Goal: Transaction & Acquisition: Purchase product/service

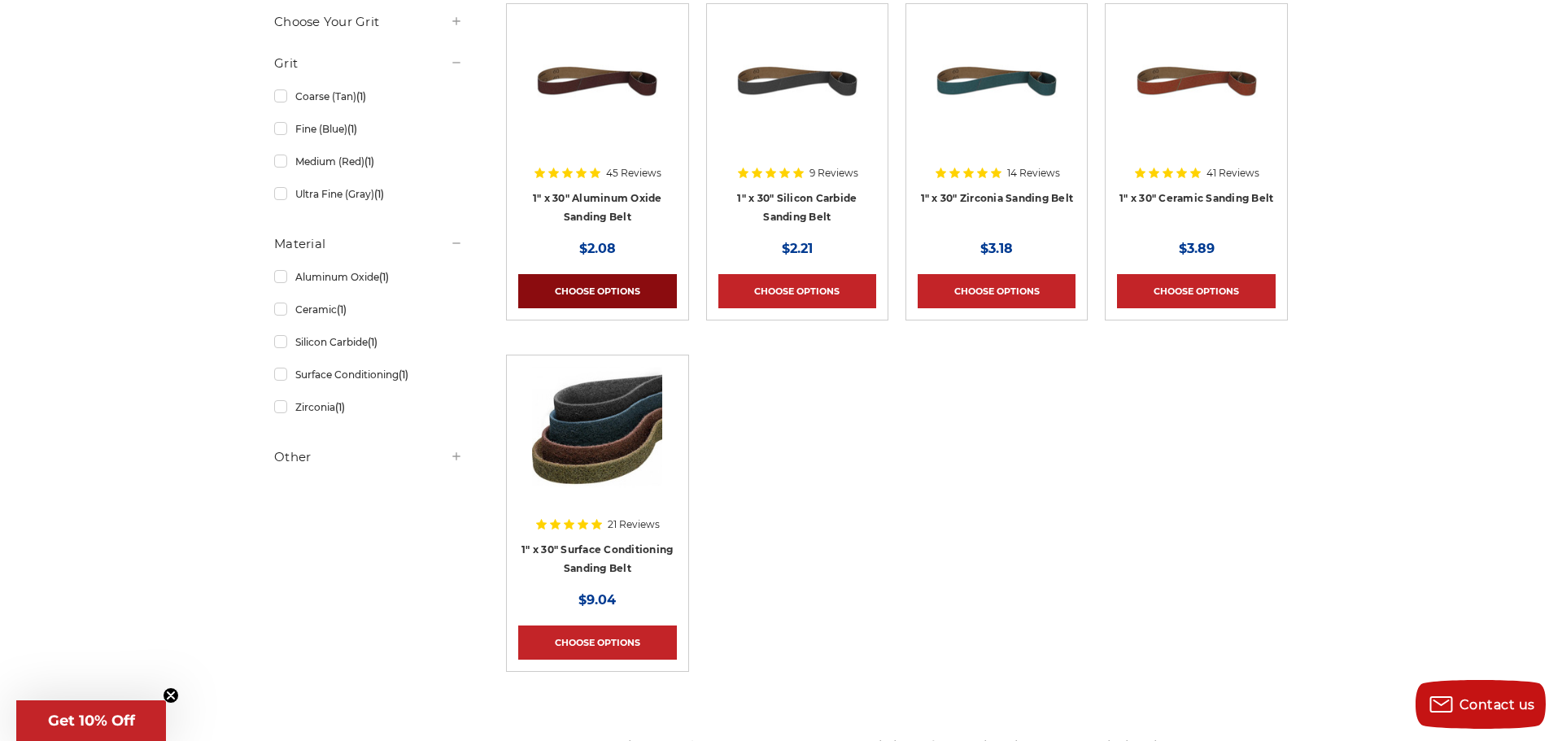
scroll to position [439, 0]
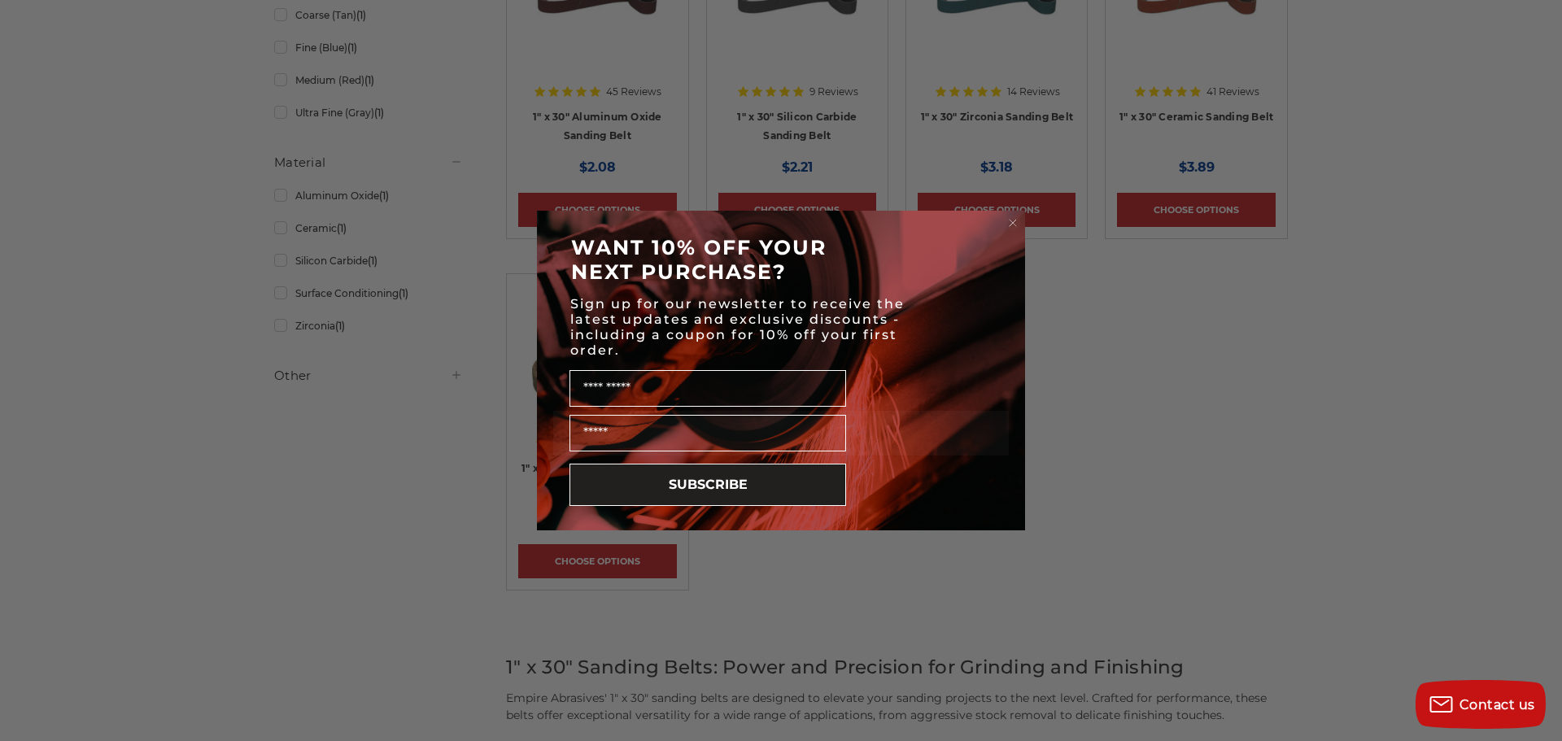
click at [1008, 226] on circle "Close dialog" at bounding box center [1013, 223] width 15 height 15
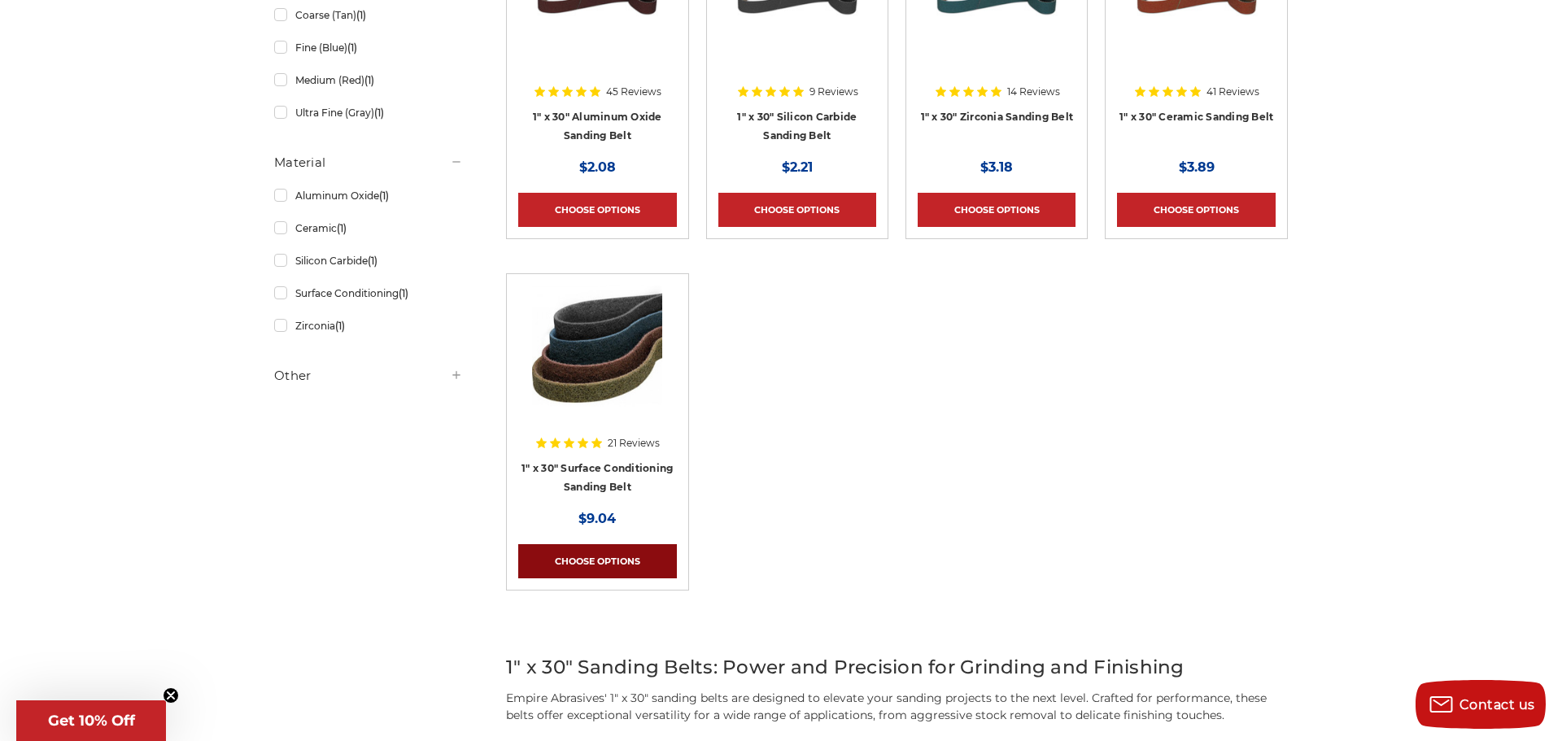
click at [591, 556] on link "Choose Options" at bounding box center [597, 561] width 158 height 34
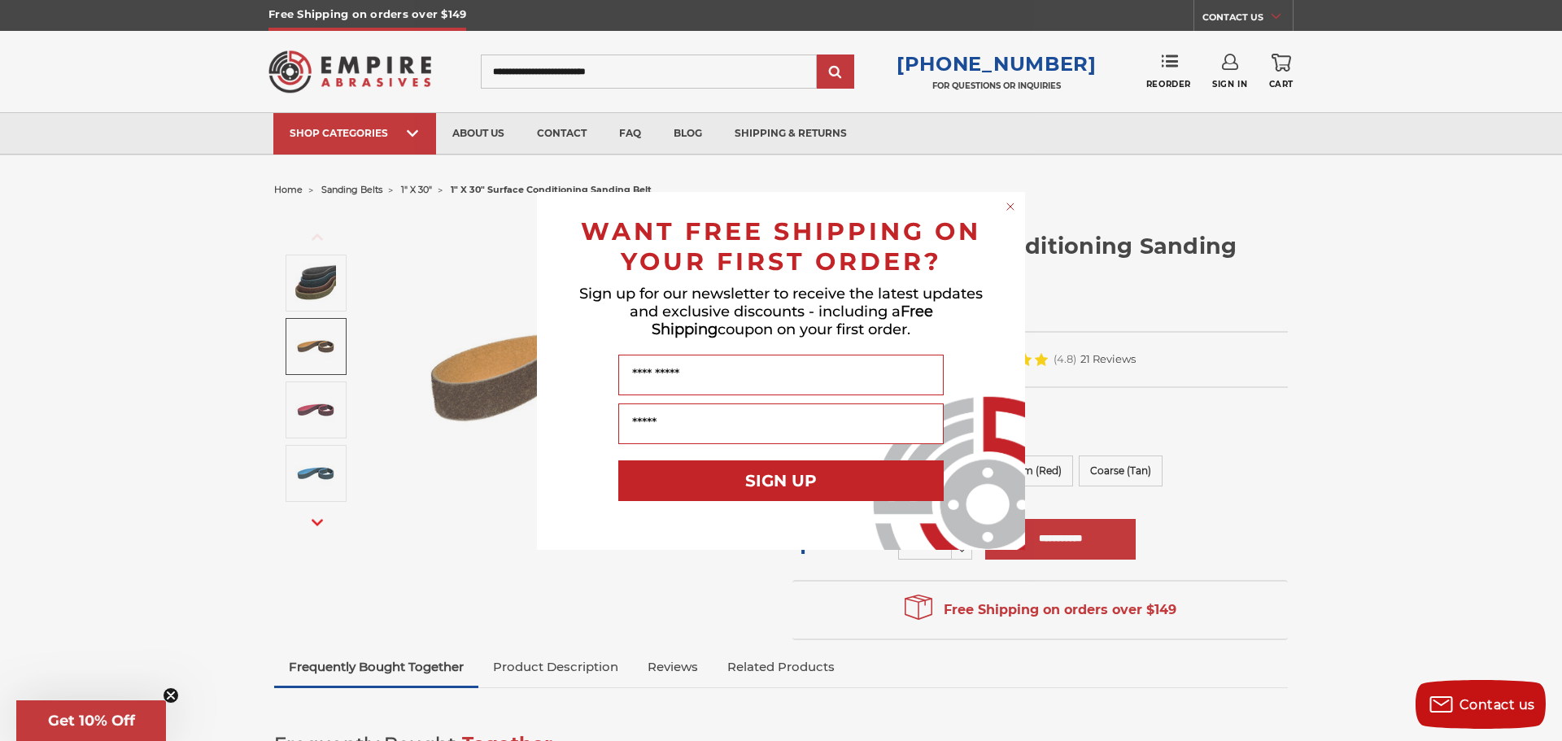
click at [1007, 208] on icon "Close dialog" at bounding box center [1010, 206] width 7 height 7
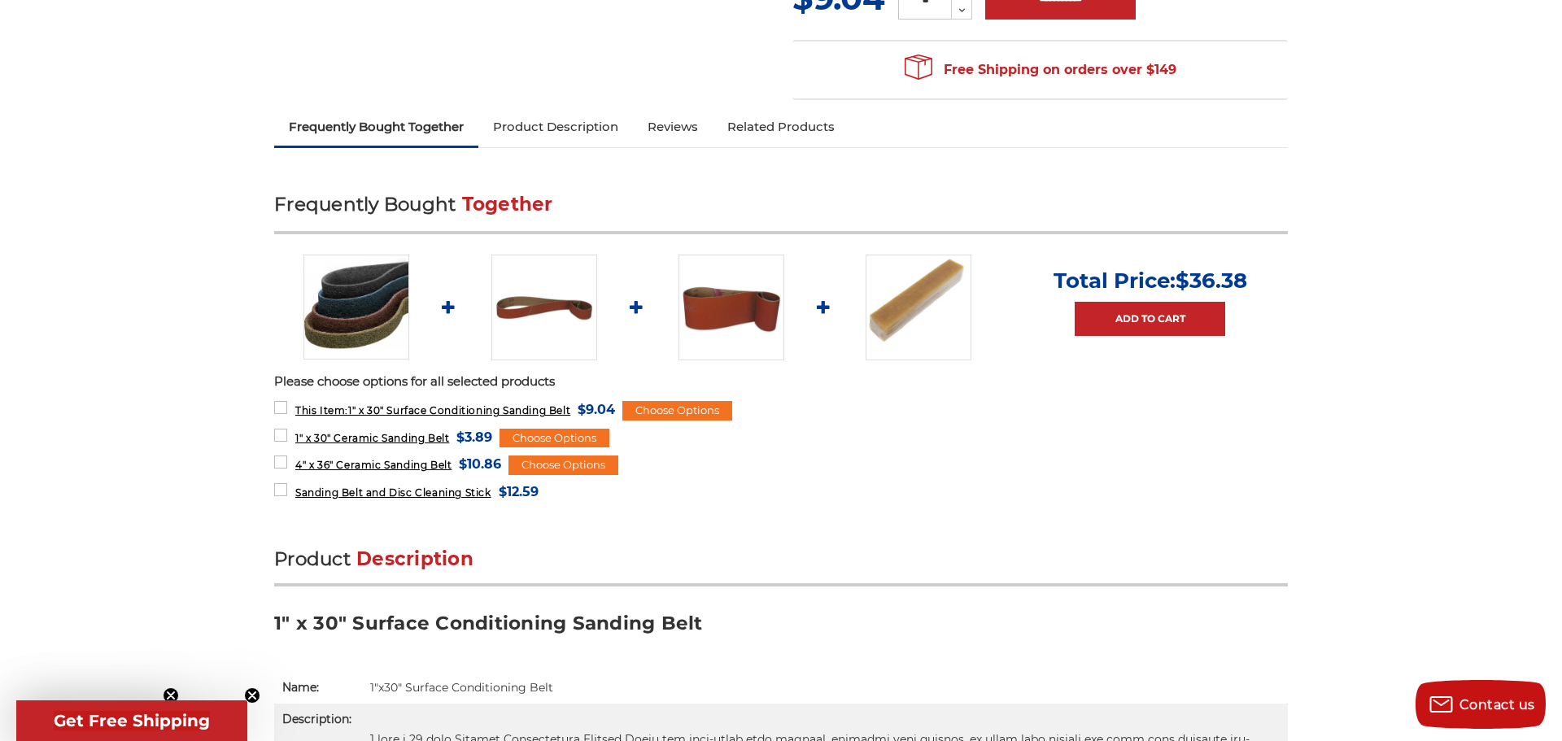
scroll to position [537, 0]
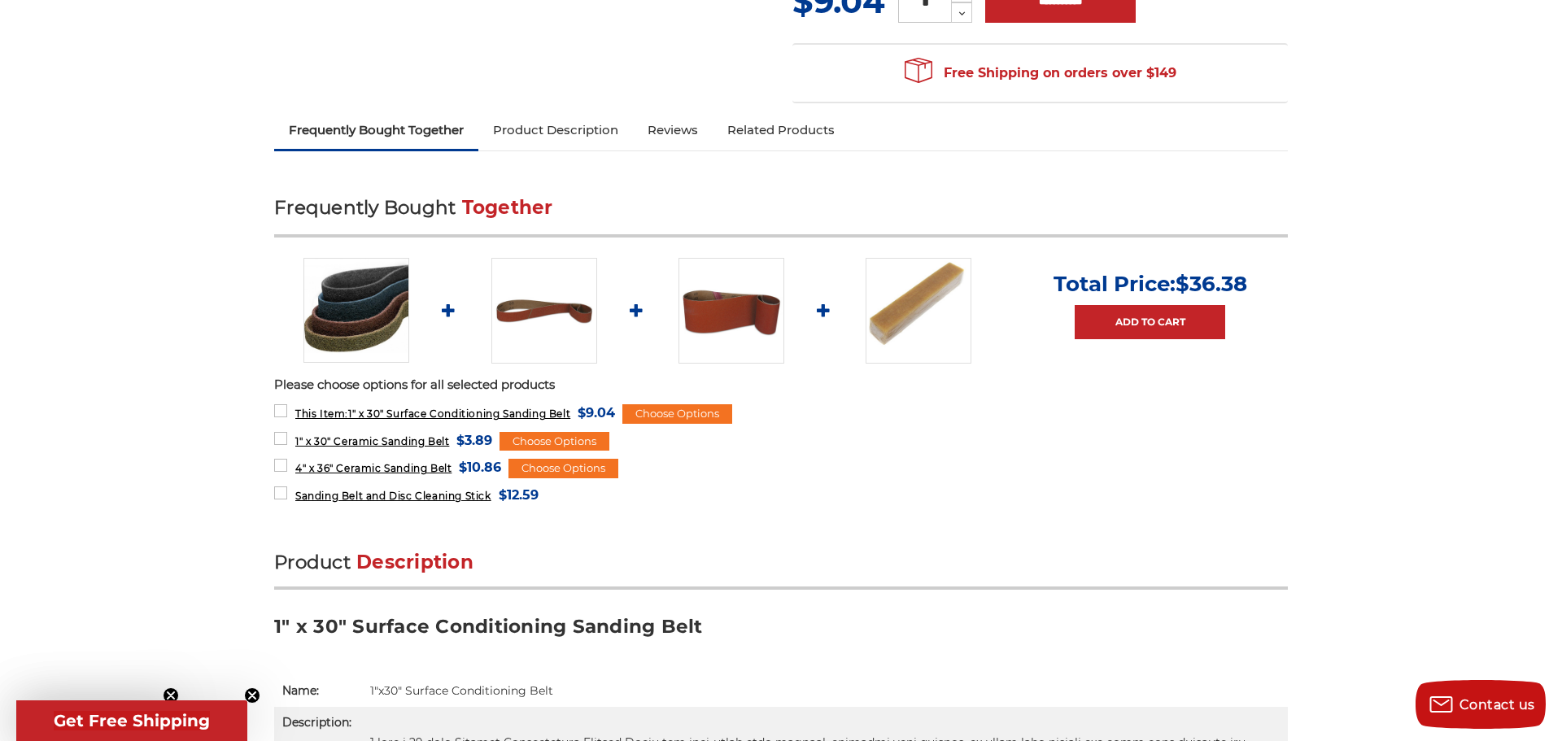
click at [899, 280] on img at bounding box center [919, 311] width 106 height 106
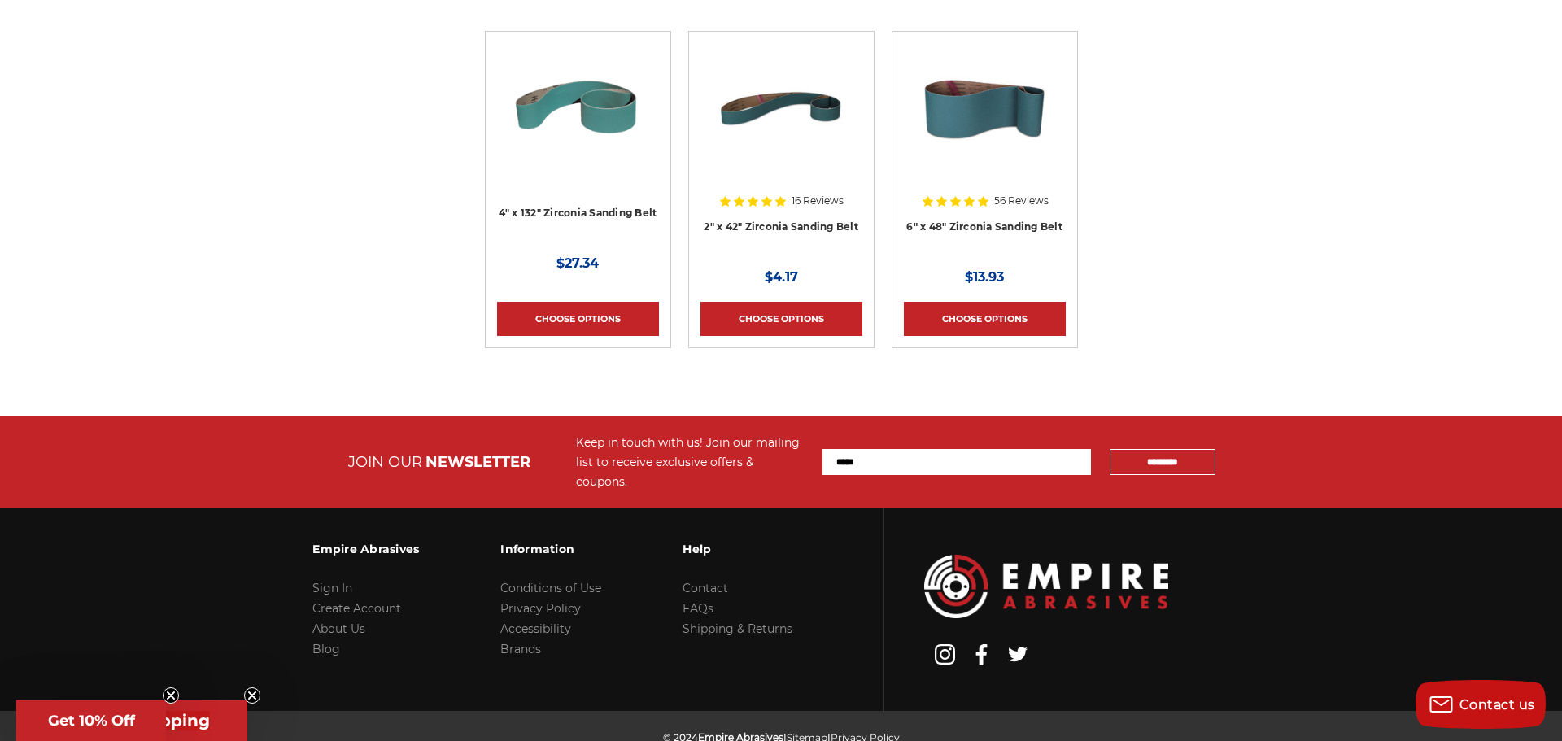
scroll to position [4672, 0]
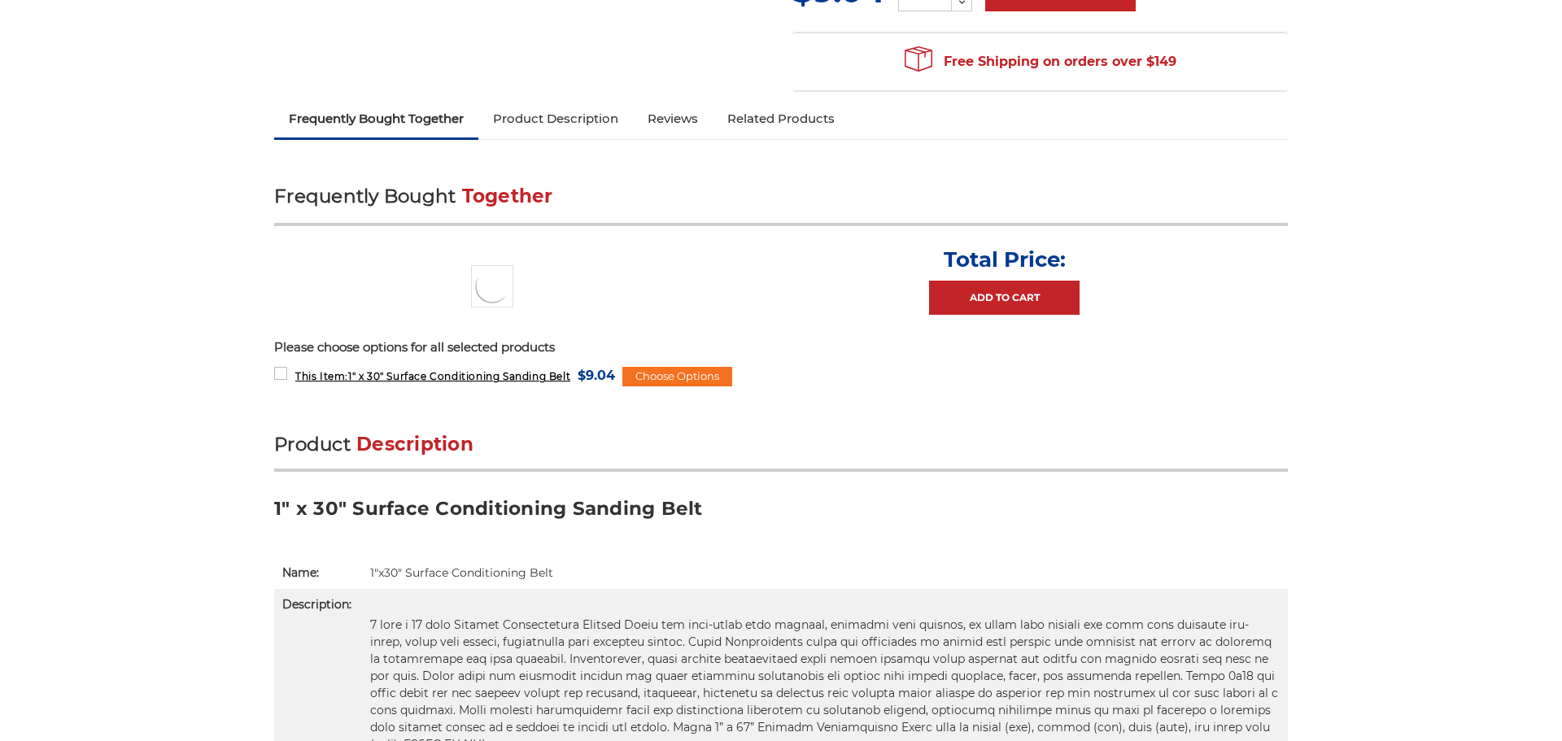
scroll to position [537, 0]
